Goal: Communication & Community: Answer question/provide support

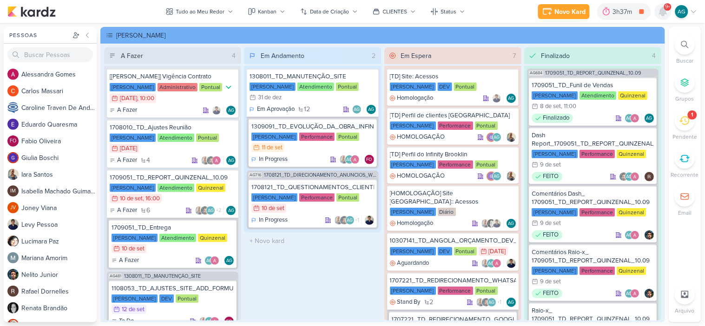
click at [662, 11] on icon at bounding box center [662, 11] width 7 height 8
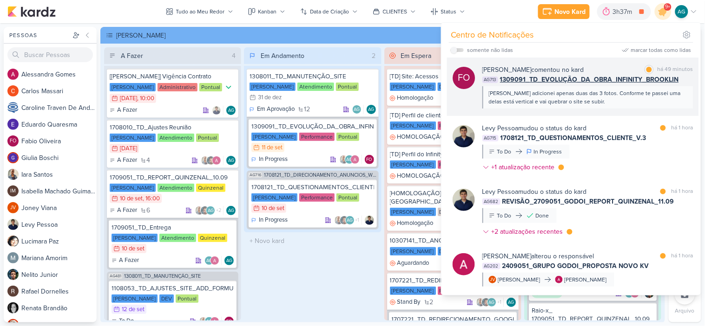
click at [615, 103] on div "[PERSON_NAME] adicionei apenas duas das 3 fotos. Conforme te passei uma delas e…" at bounding box center [587, 97] width 197 height 17
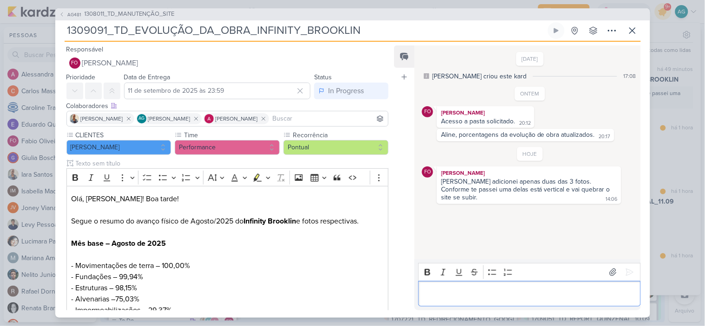
click at [553, 294] on p "Editor editing area: main" at bounding box center [529, 293] width 212 height 11
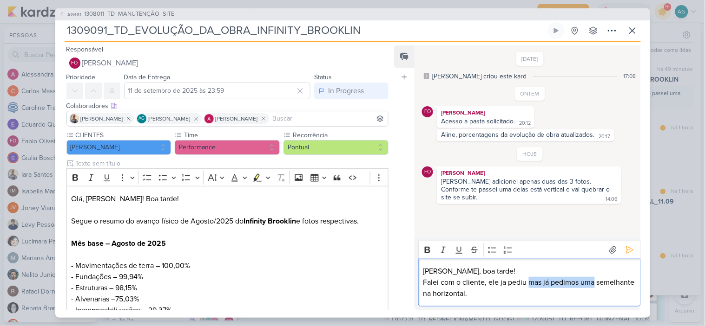
drag, startPoint x: 527, startPoint y: 282, endPoint x: 594, endPoint y: 283, distance: 66.4
click at [594, 283] on p "Falei com o cliente, ele ja pediu mas já pedimos uma semelhante na horizontal." at bounding box center [529, 288] width 212 height 22
click at [522, 296] on p "Falei com o cliente, ele ja pediu uma imagem semelhante na horizontal." at bounding box center [529, 288] width 212 height 22
click at [522, 296] on p "Falei com o cliente, ele ja pediu uma imagem semelhante na horizontal. Assim qu…" at bounding box center [529, 288] width 212 height 22
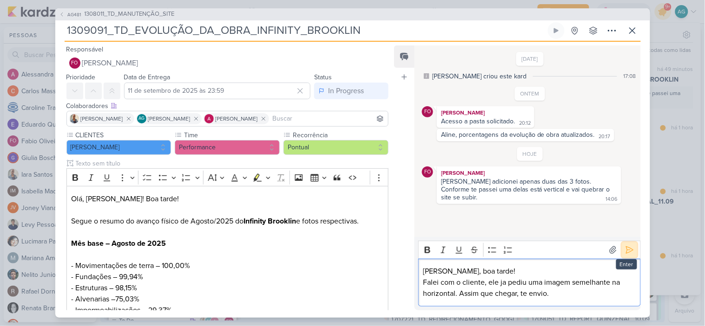
click at [625, 251] on icon at bounding box center [629, 250] width 9 height 9
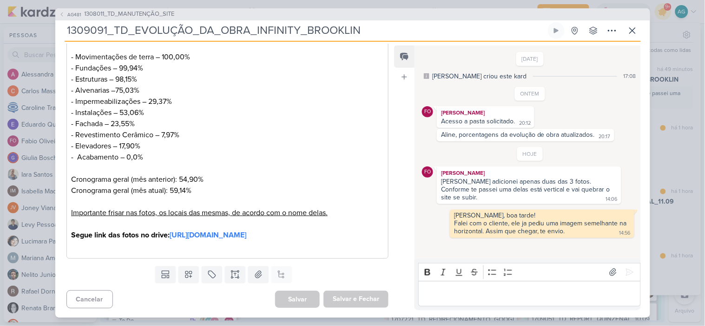
scroll to position [220, 0]
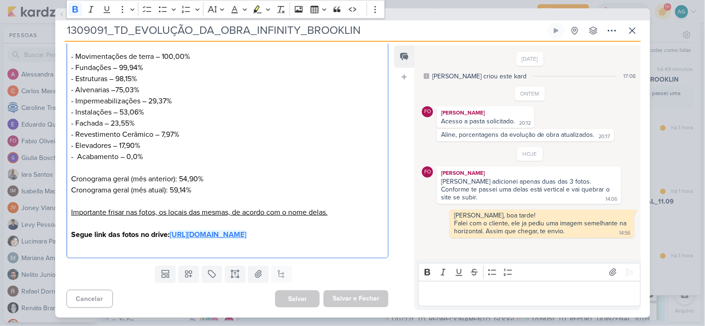
click at [246, 235] on strong "[URL][DOMAIN_NAME]" at bounding box center [208, 234] width 77 height 9
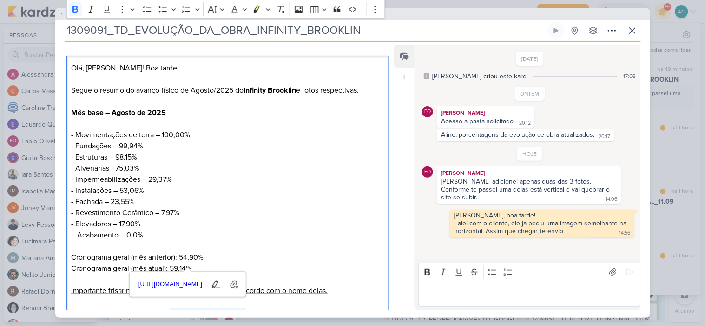
scroll to position [117, 0]
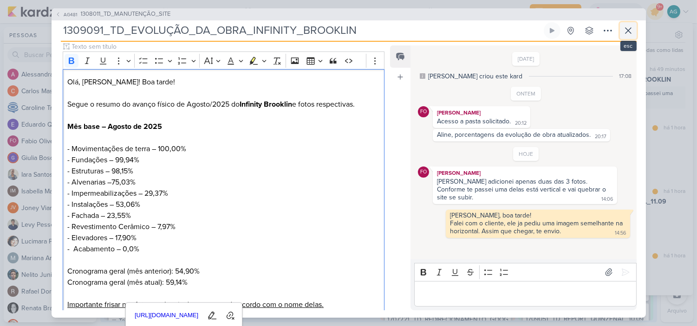
click at [629, 32] on icon at bounding box center [628, 30] width 11 height 11
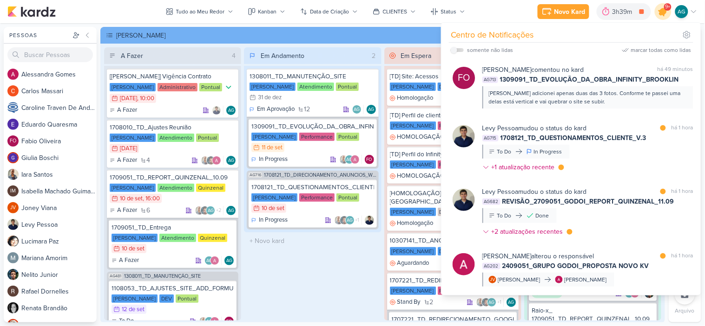
click at [662, 13] on icon at bounding box center [662, 11] width 11 height 11
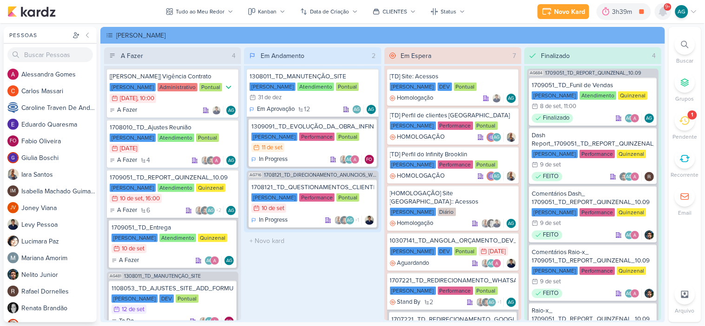
click at [662, 13] on icon at bounding box center [662, 11] width 7 height 8
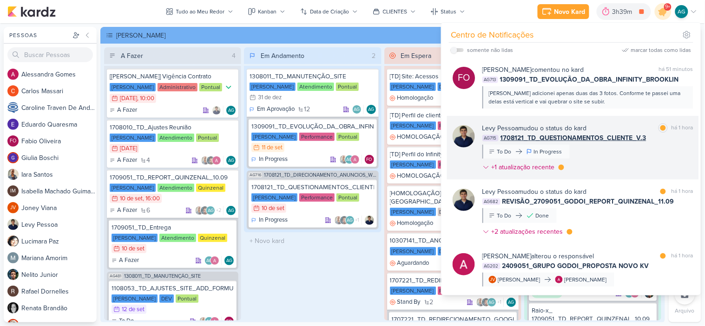
click at [624, 152] on div "[PERSON_NAME] mudou o status do kard marcar como lida há 1 hora AG715 1708121_T…" at bounding box center [587, 150] width 211 height 52
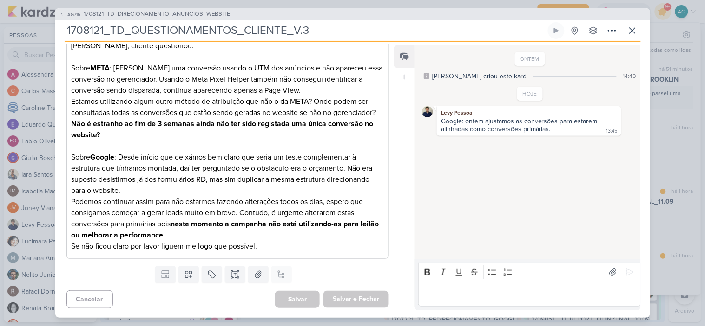
scroll to position [146, 0]
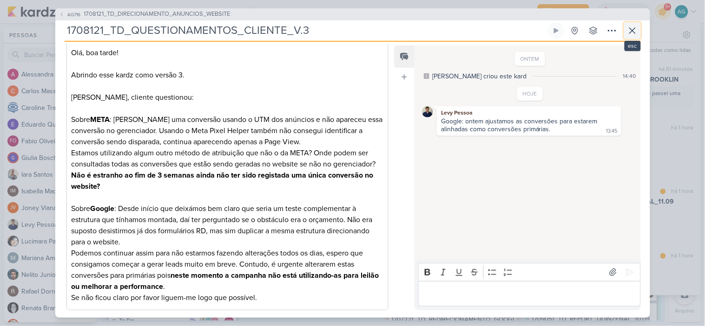
click at [636, 34] on icon at bounding box center [632, 30] width 11 height 11
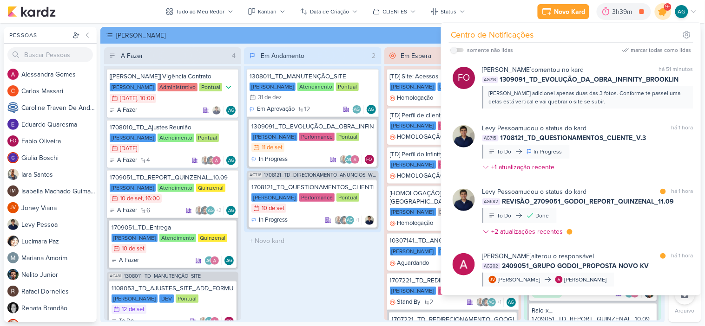
click at [663, 14] on icon at bounding box center [662, 11] width 11 height 11
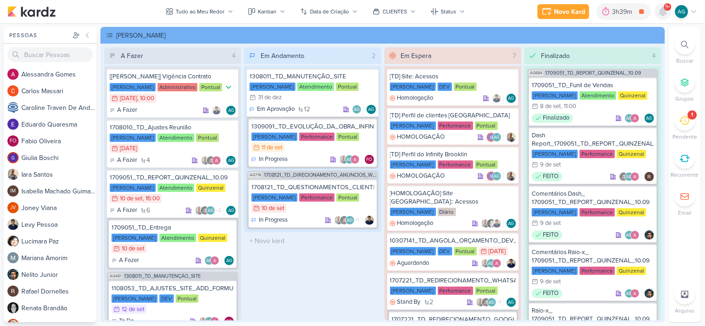
click at [663, 14] on icon at bounding box center [662, 11] width 7 height 8
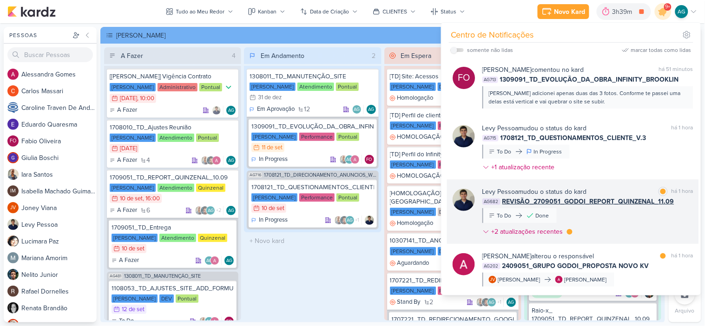
click at [634, 216] on div "[PERSON_NAME] mudou o status do kard marcar como lida há 1 hora AG682 REVISÃO_2…" at bounding box center [587, 213] width 211 height 53
